Goal: Submit feedback/report problem: Leave review/rating

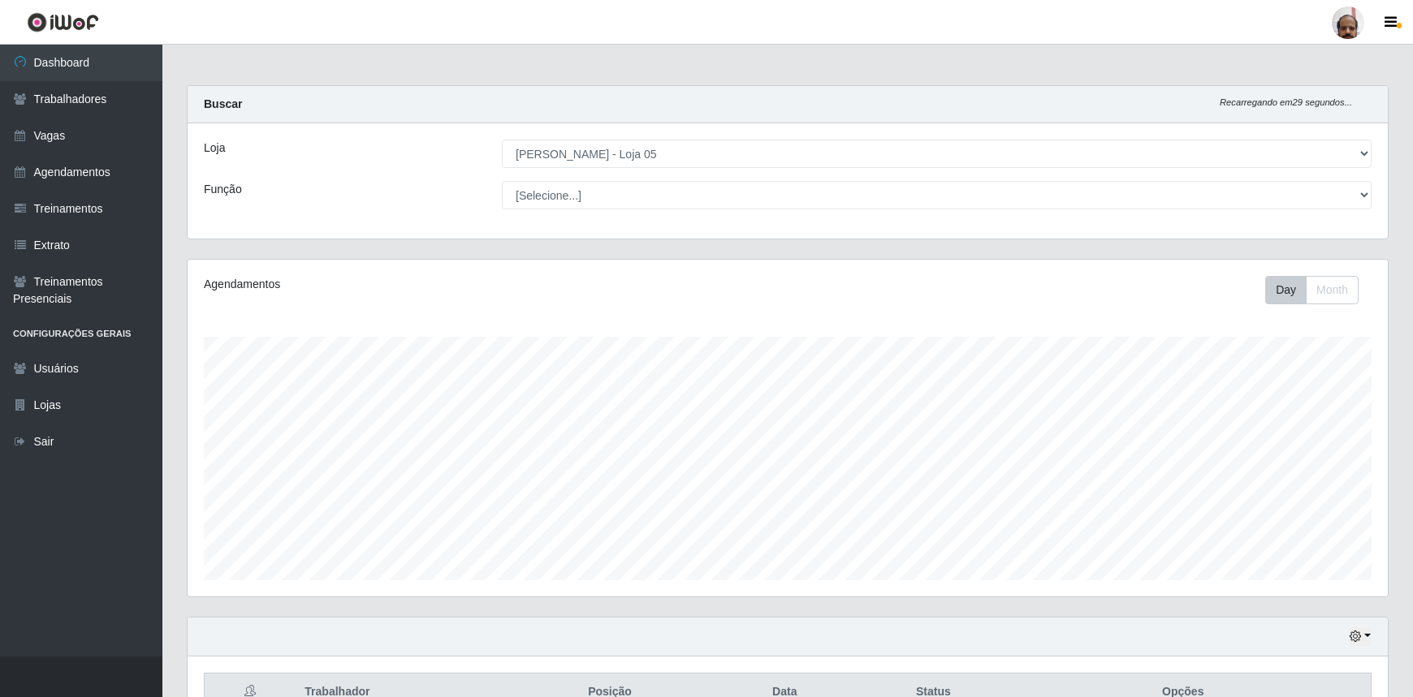
select select "252"
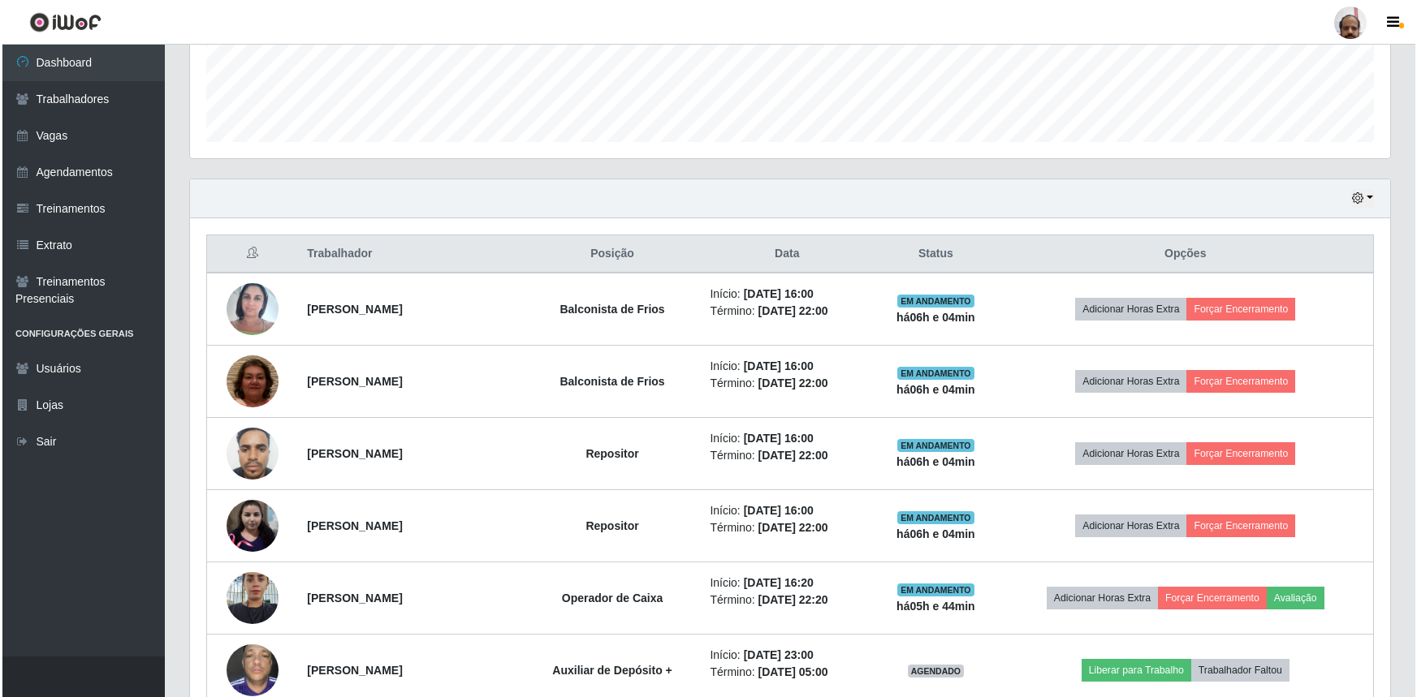
scroll to position [442, 0]
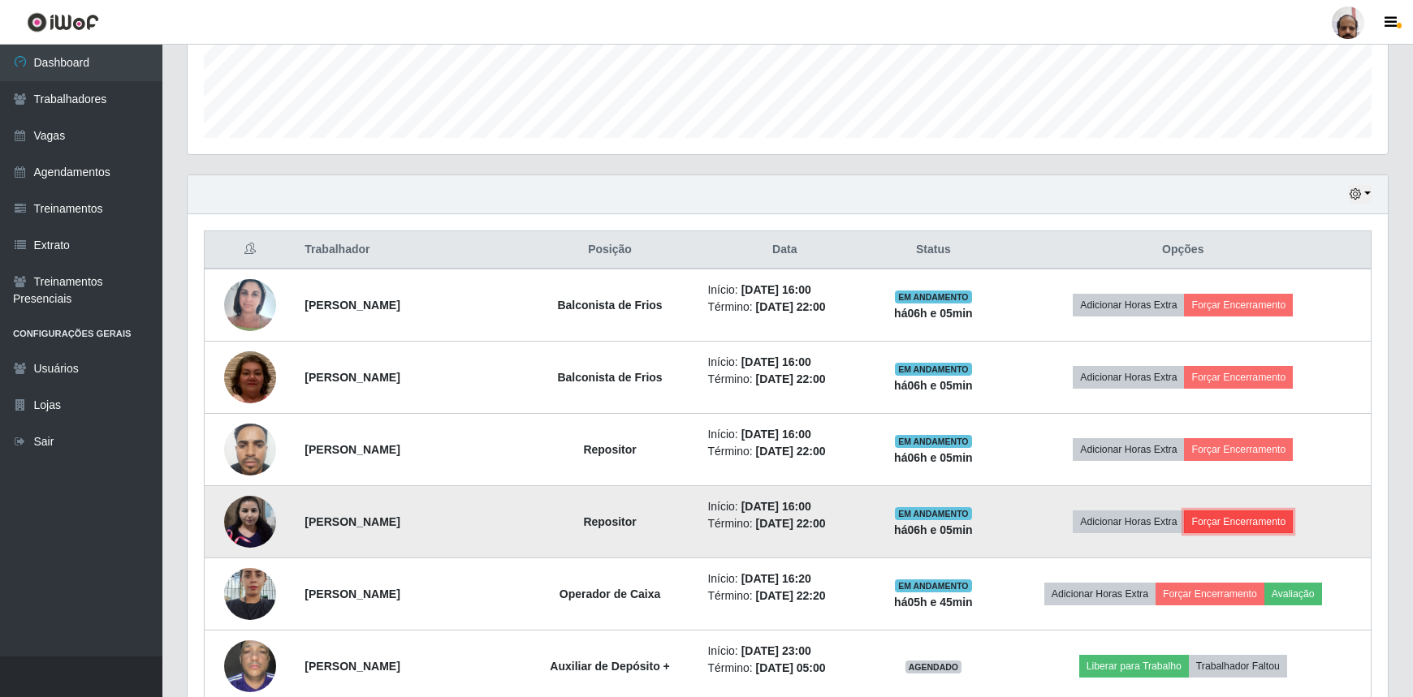
click at [1244, 520] on button "Forçar Encerramento" at bounding box center [1238, 522] width 109 height 23
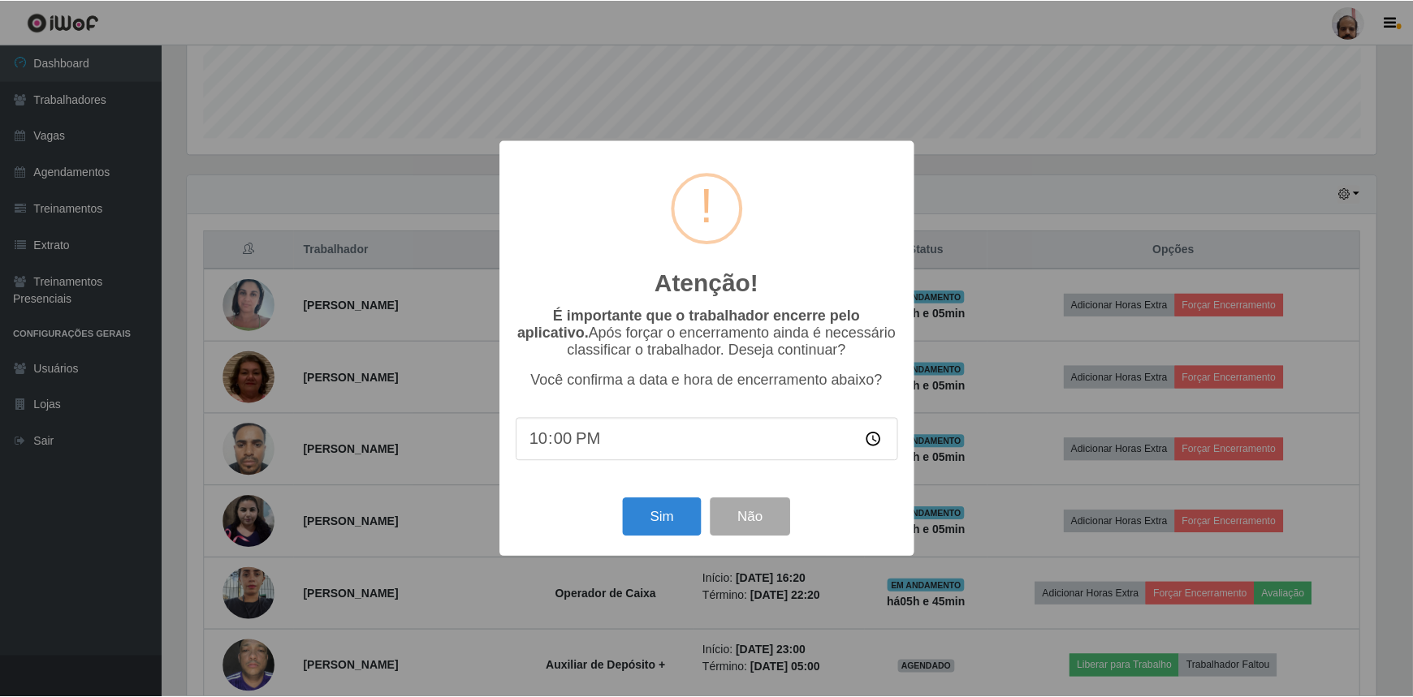
scroll to position [337, 1193]
click at [675, 513] on button "Sim" at bounding box center [663, 518] width 79 height 38
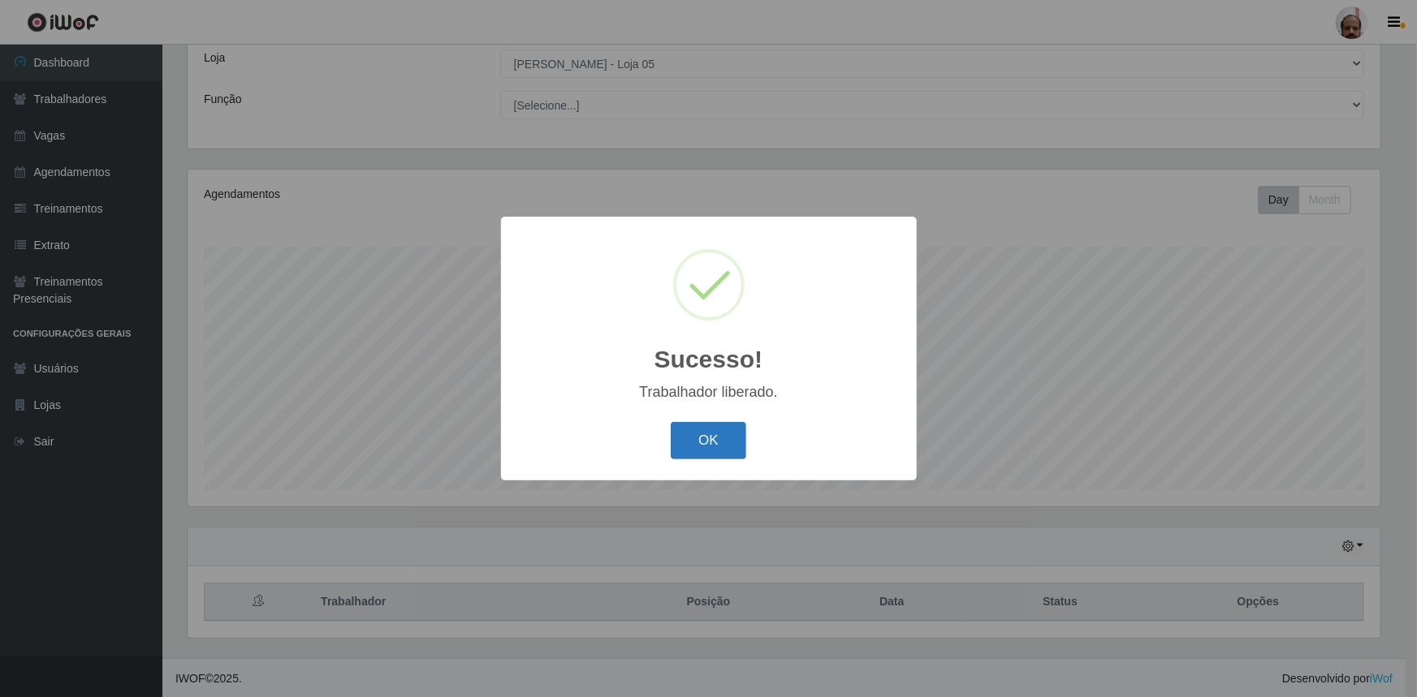
click at [715, 441] on button "OK" at bounding box center [709, 441] width 76 height 38
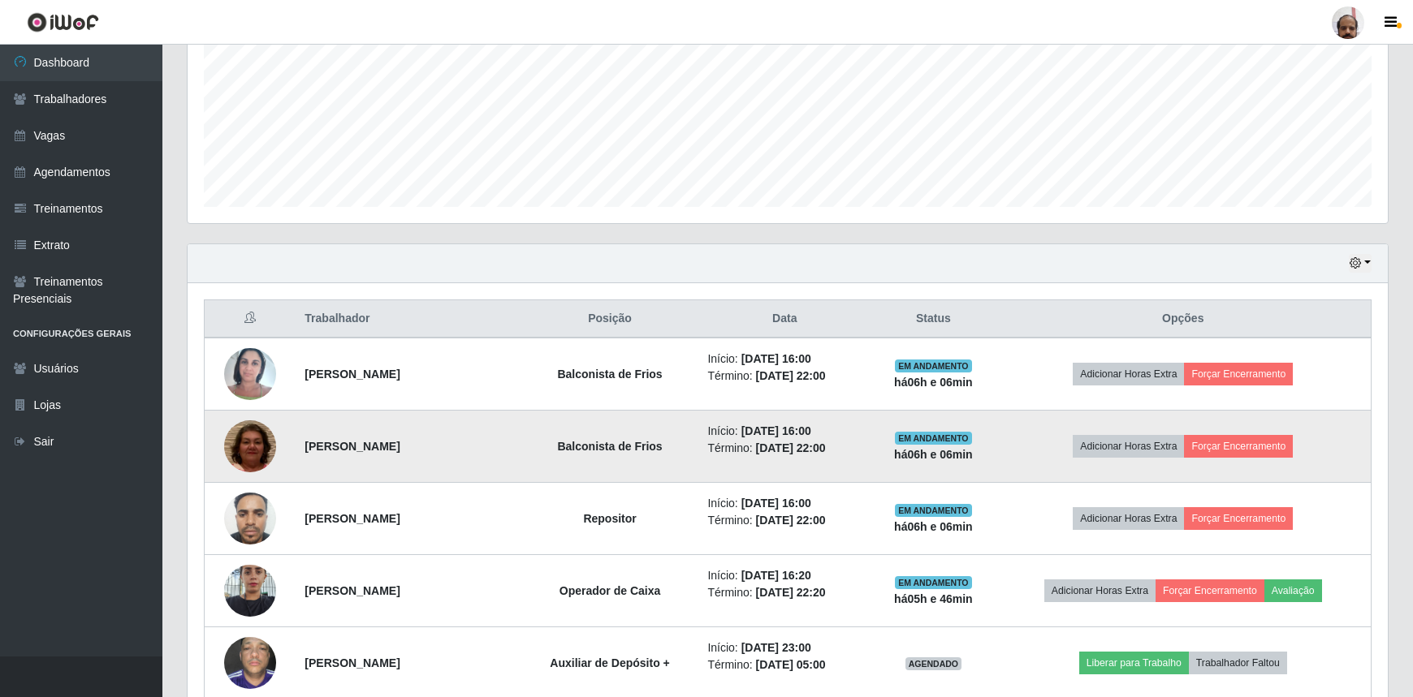
scroll to position [386, 0]
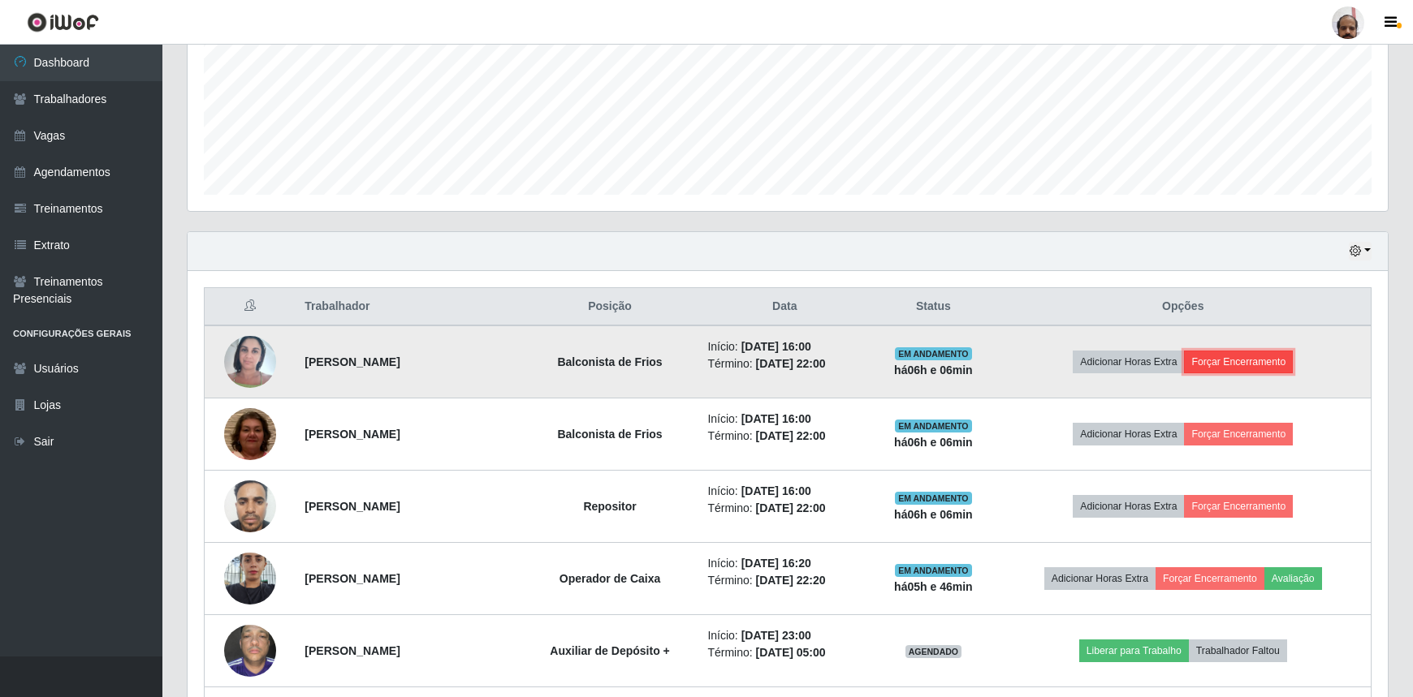
click at [1273, 359] on button "Forçar Encerramento" at bounding box center [1238, 362] width 109 height 23
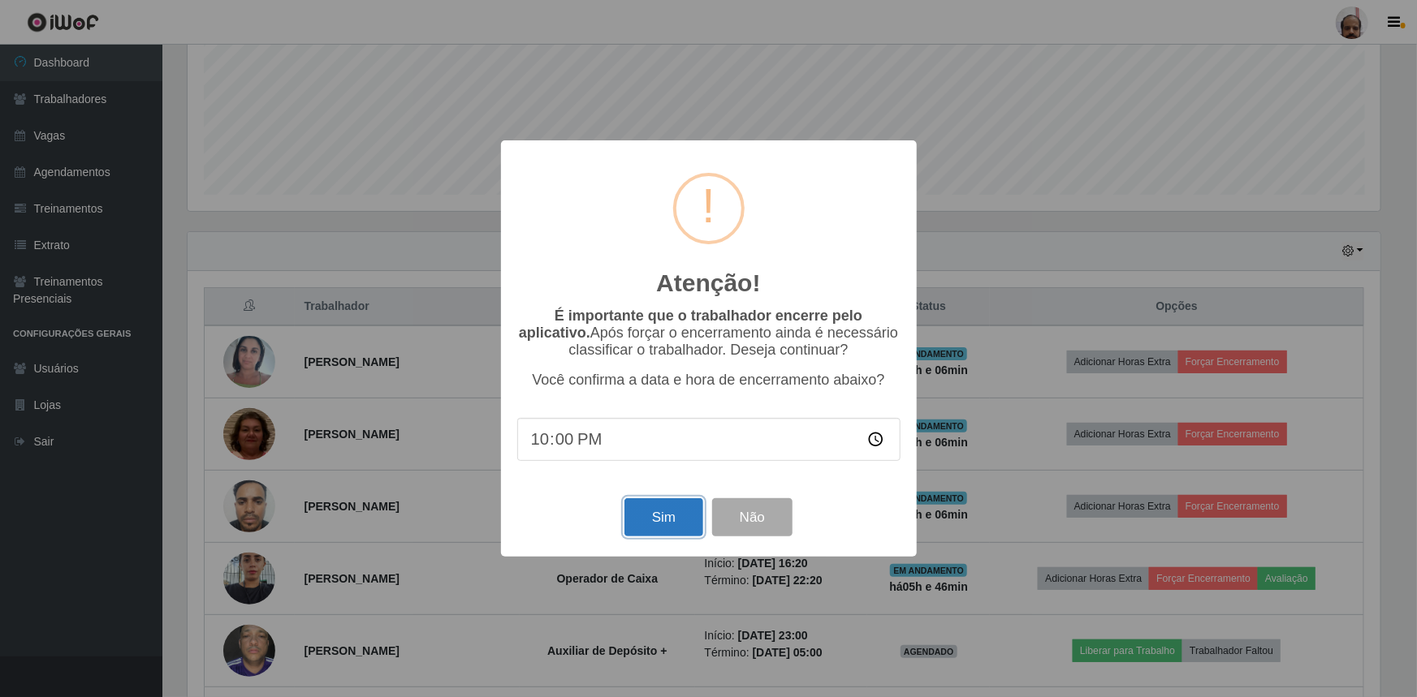
click at [650, 516] on button "Sim" at bounding box center [663, 518] width 79 height 38
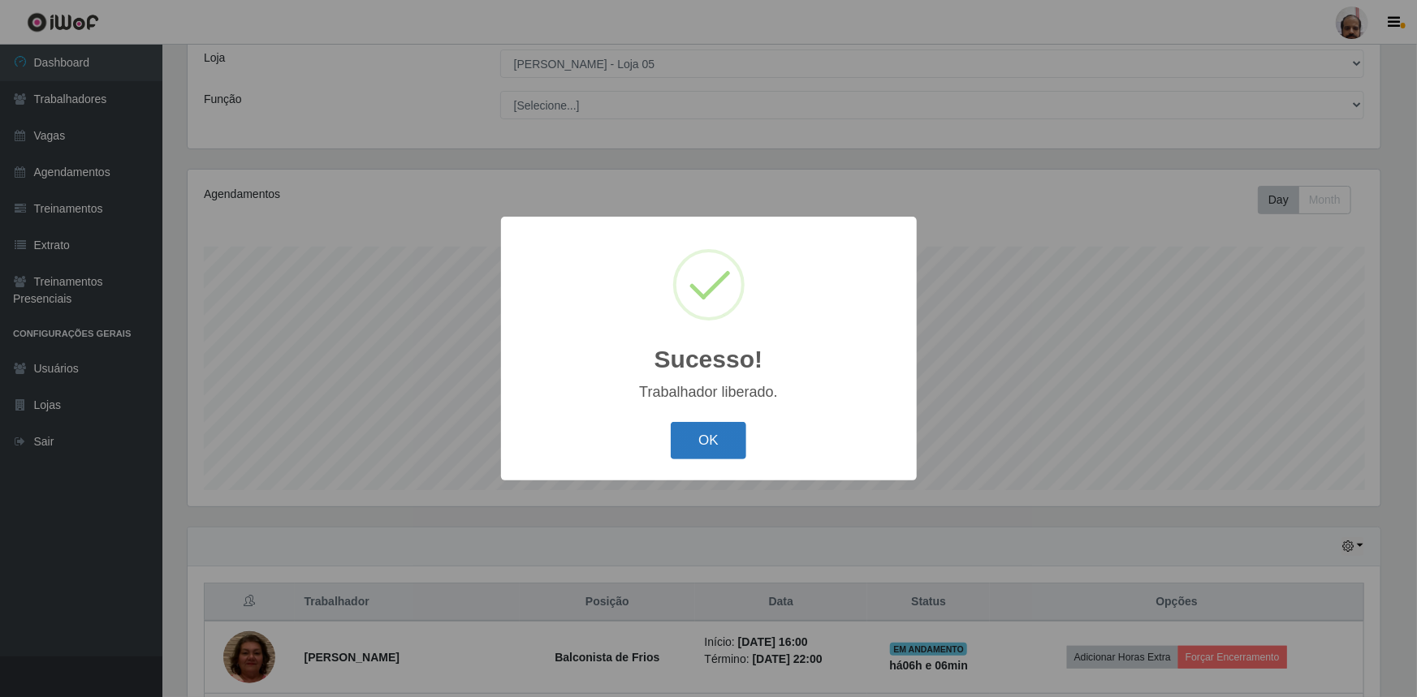
click at [741, 433] on button "OK" at bounding box center [709, 441] width 76 height 38
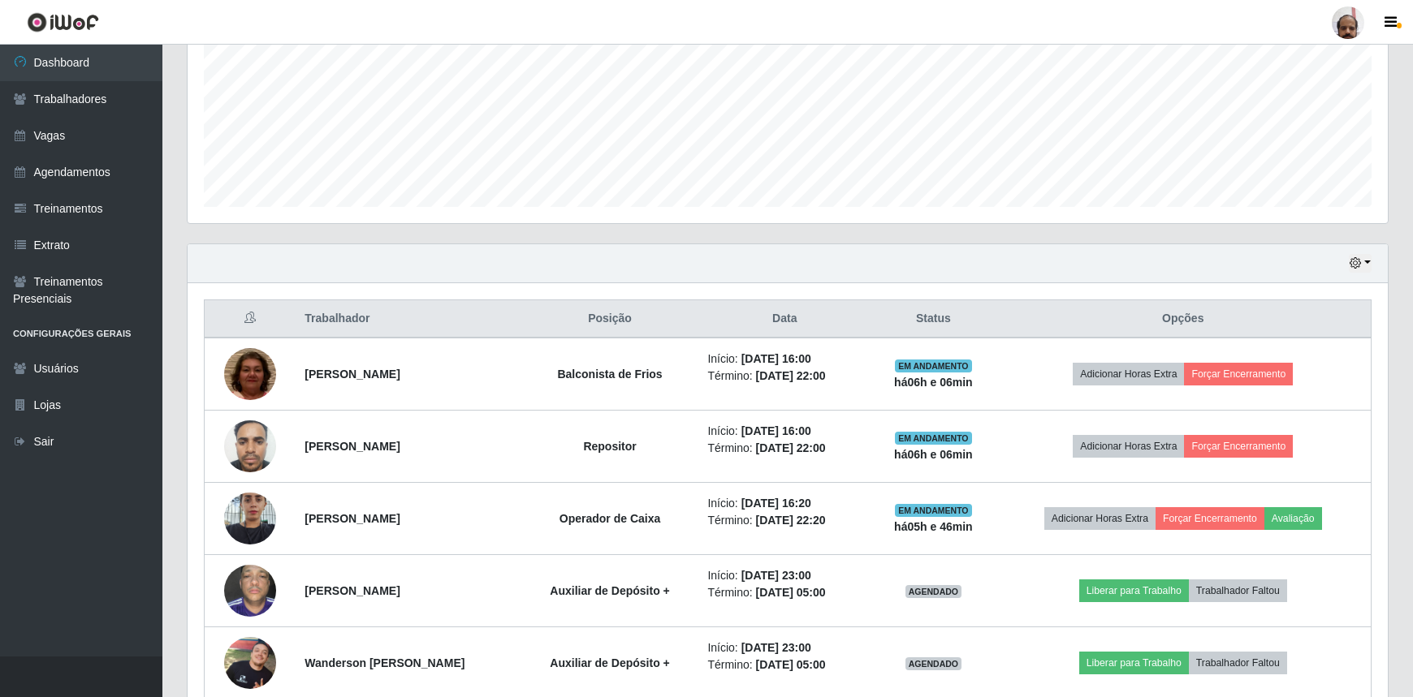
scroll to position [386, 0]
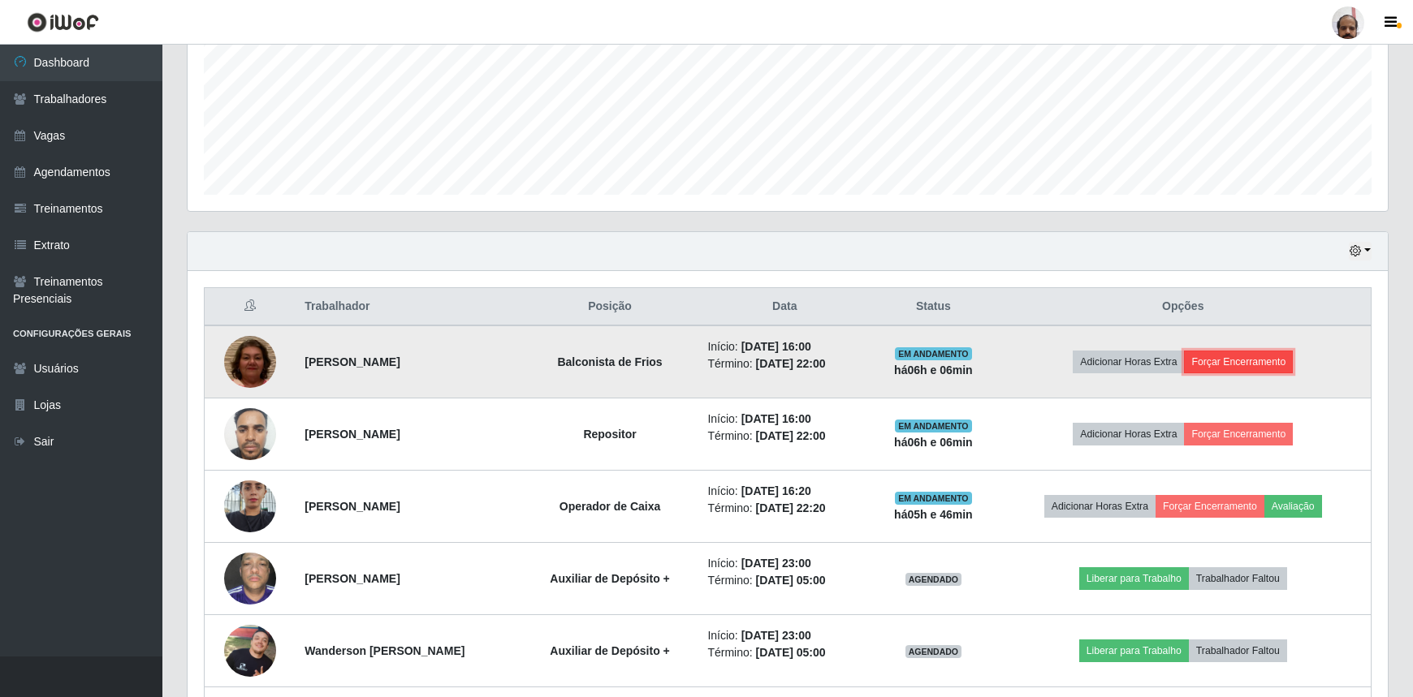
click at [1258, 354] on button "Forçar Encerramento" at bounding box center [1238, 362] width 109 height 23
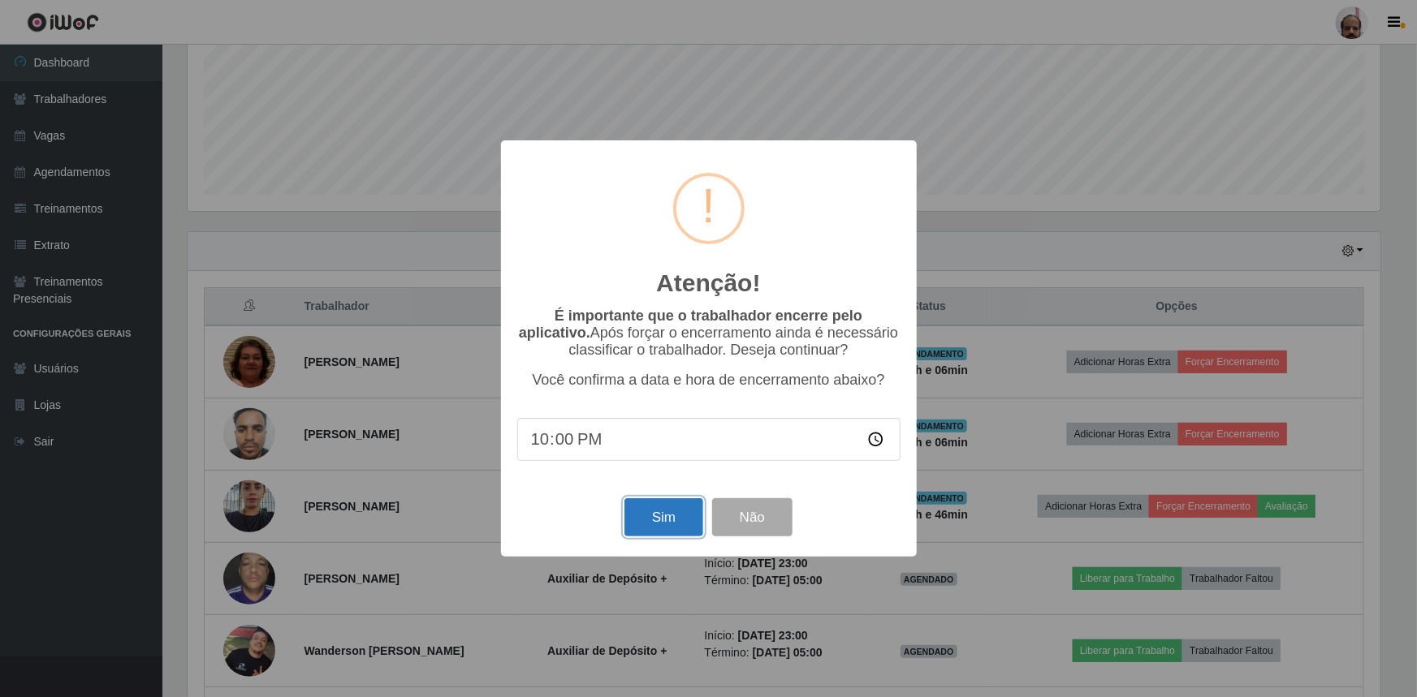
click at [695, 524] on button "Sim" at bounding box center [663, 518] width 79 height 38
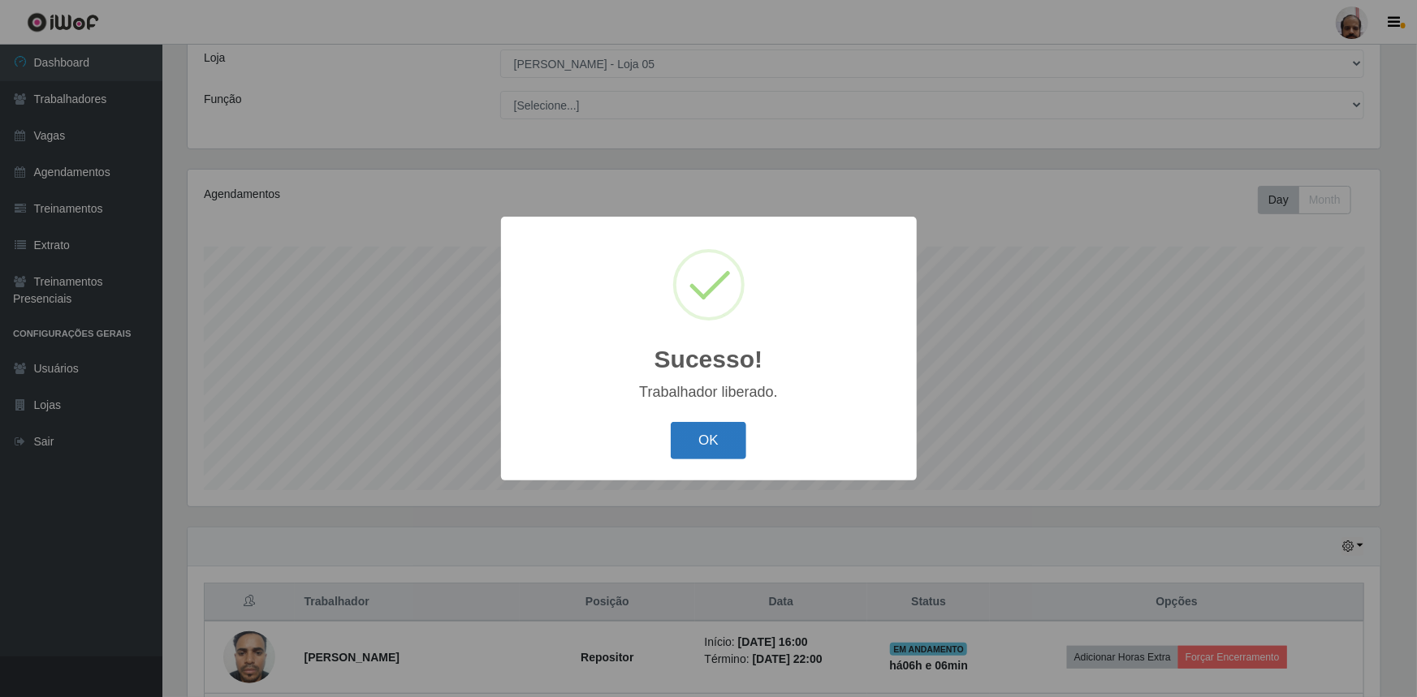
click at [723, 436] on button "OK" at bounding box center [709, 441] width 76 height 38
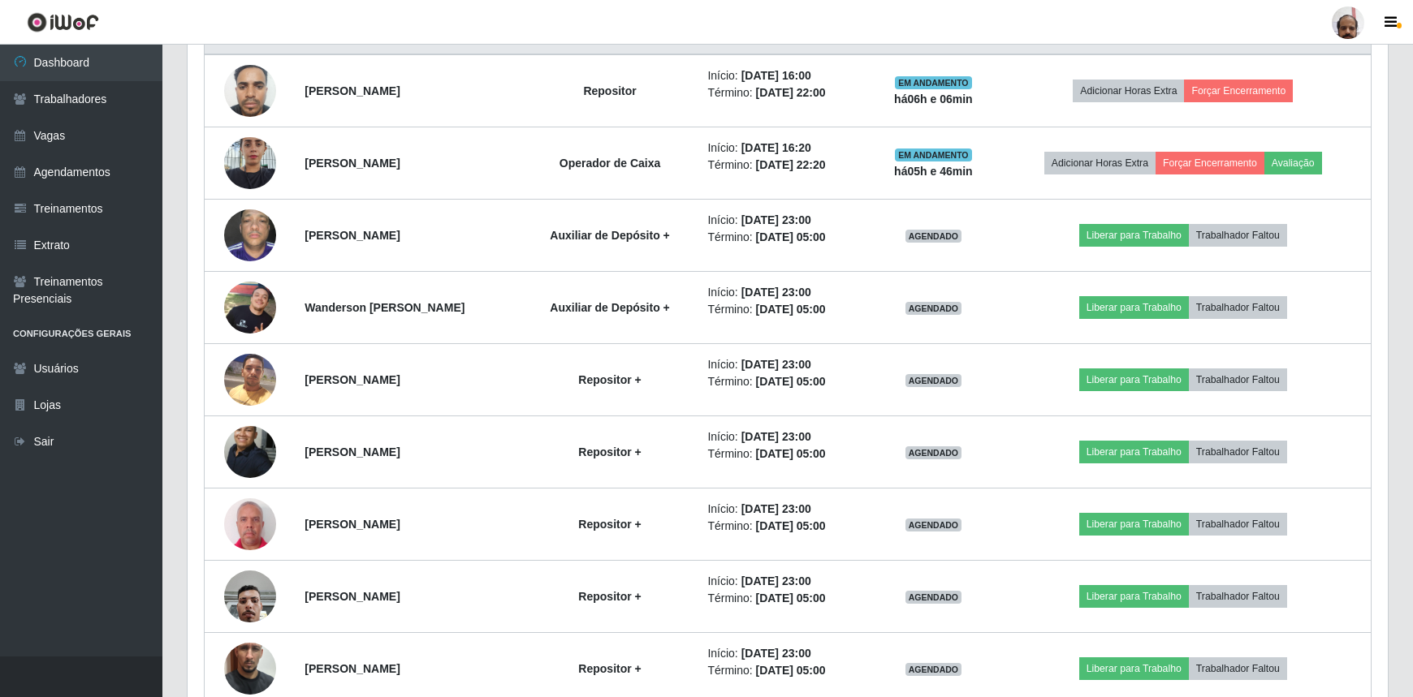
scroll to position [0, 0]
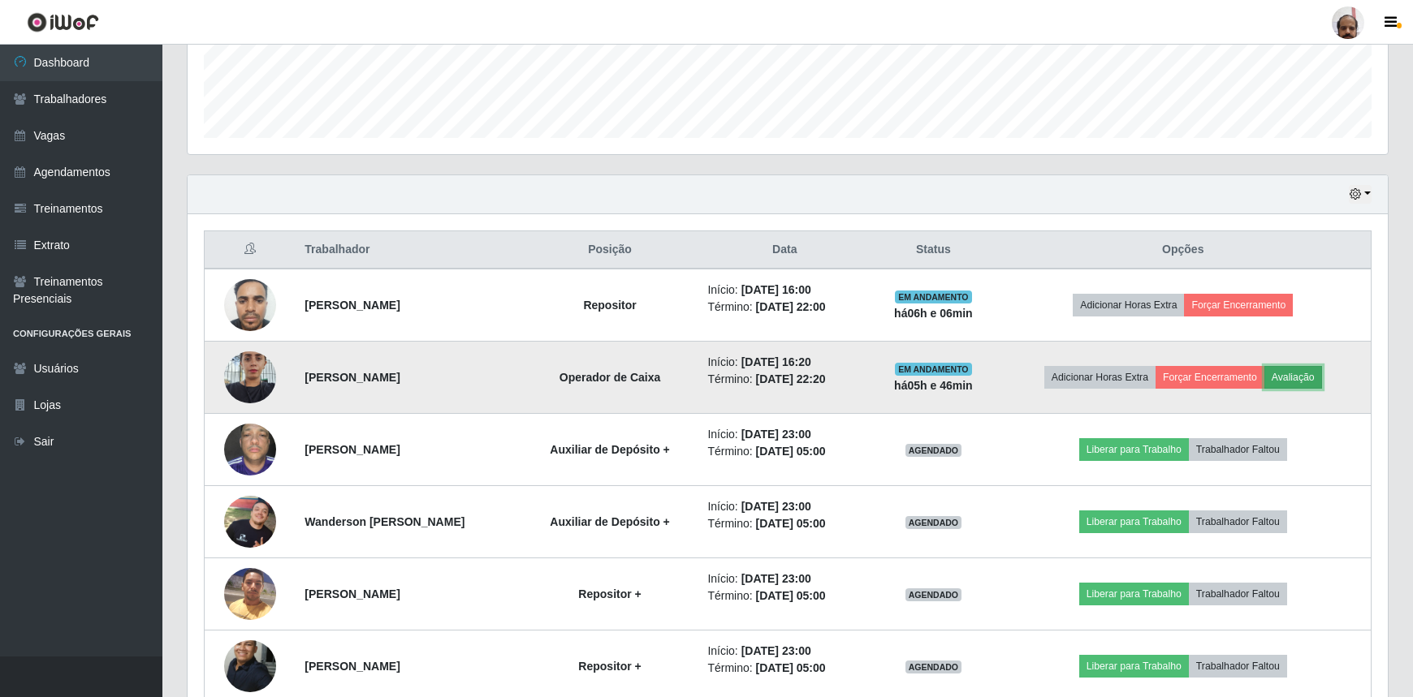
click at [1315, 369] on button "Avaliação" at bounding box center [1293, 377] width 58 height 23
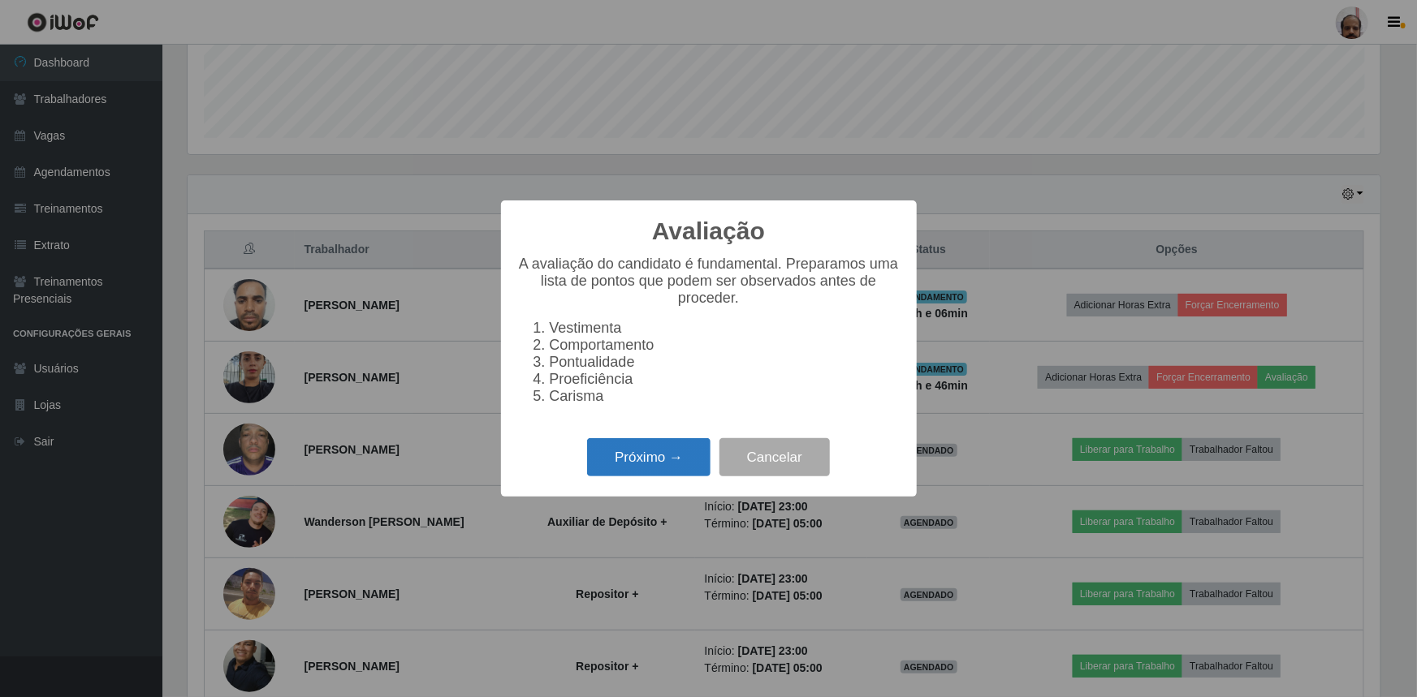
click at [664, 469] on button "Próximo →" at bounding box center [648, 457] width 123 height 38
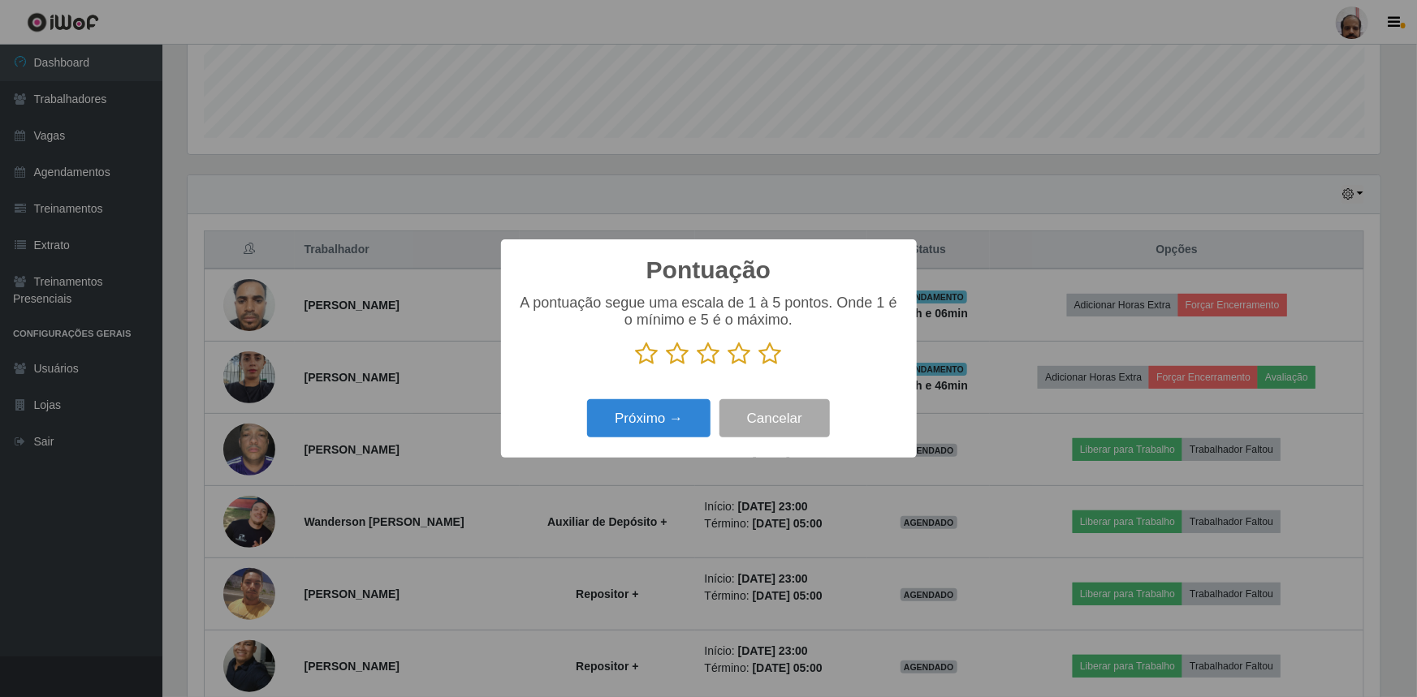
click at [770, 356] on icon at bounding box center [770, 354] width 23 height 24
click at [759, 366] on input "radio" at bounding box center [759, 366] width 0 height 0
click at [683, 416] on button "Próximo →" at bounding box center [648, 418] width 123 height 38
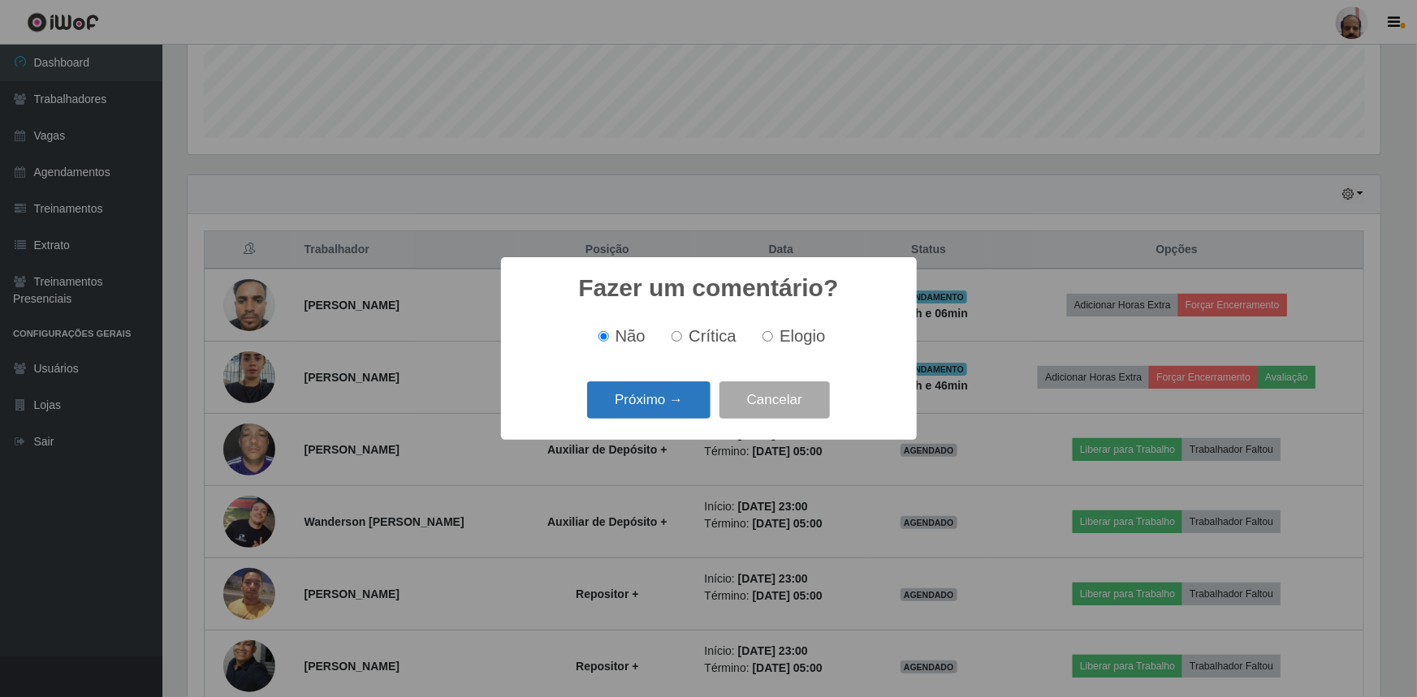
click at [675, 406] on button "Próximo →" at bounding box center [648, 401] width 123 height 38
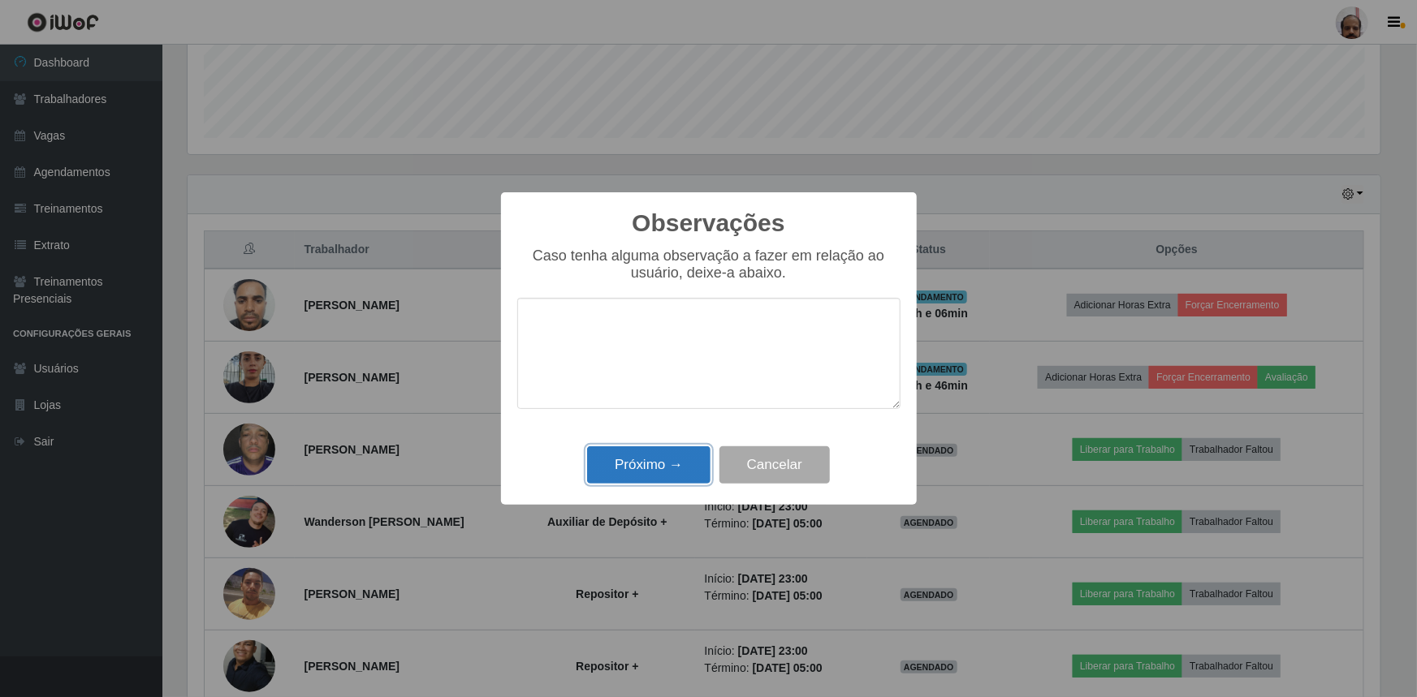
click at [674, 460] on button "Próximo →" at bounding box center [648, 466] width 123 height 38
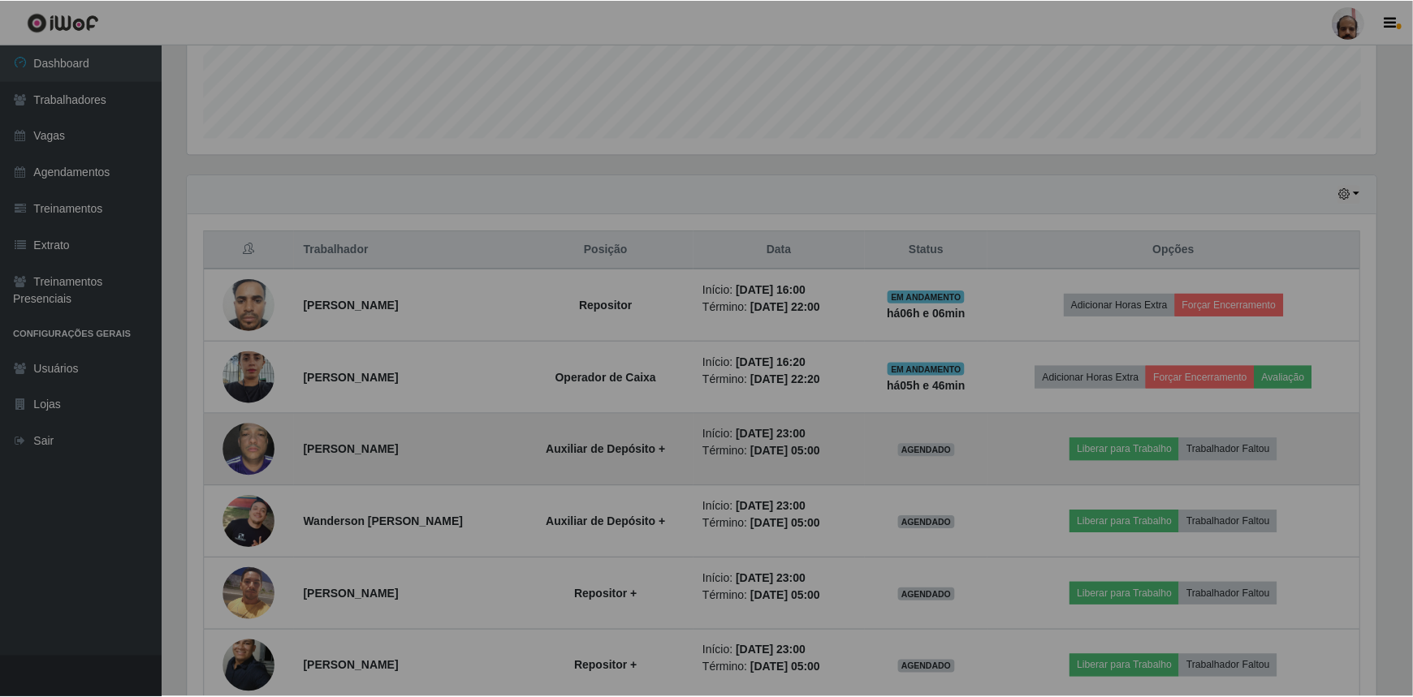
scroll to position [811560, 810696]
